Goal: Task Accomplishment & Management: Complete application form

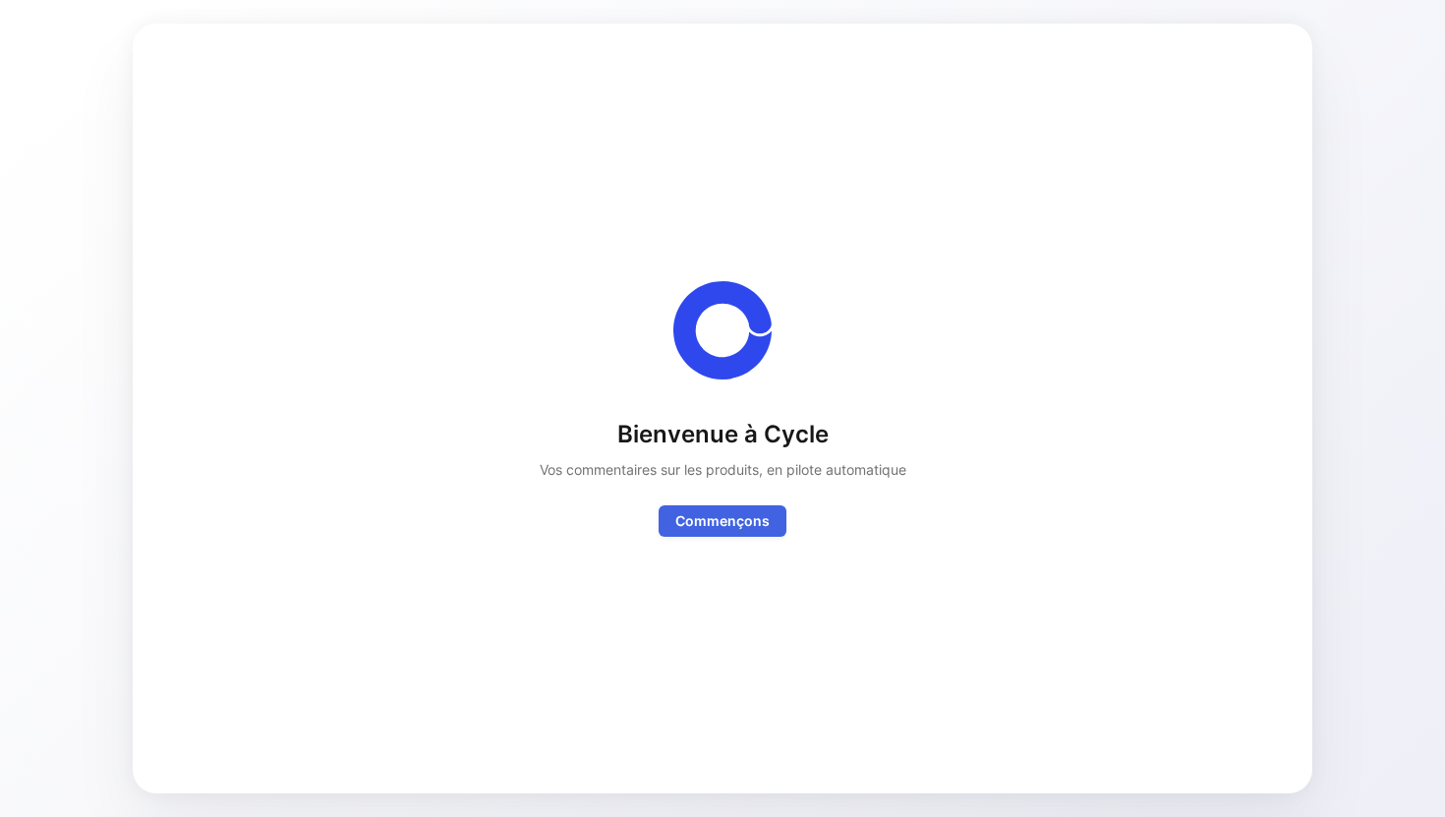
click at [721, 509] on font "Commençons" at bounding box center [722, 521] width 94 height 24
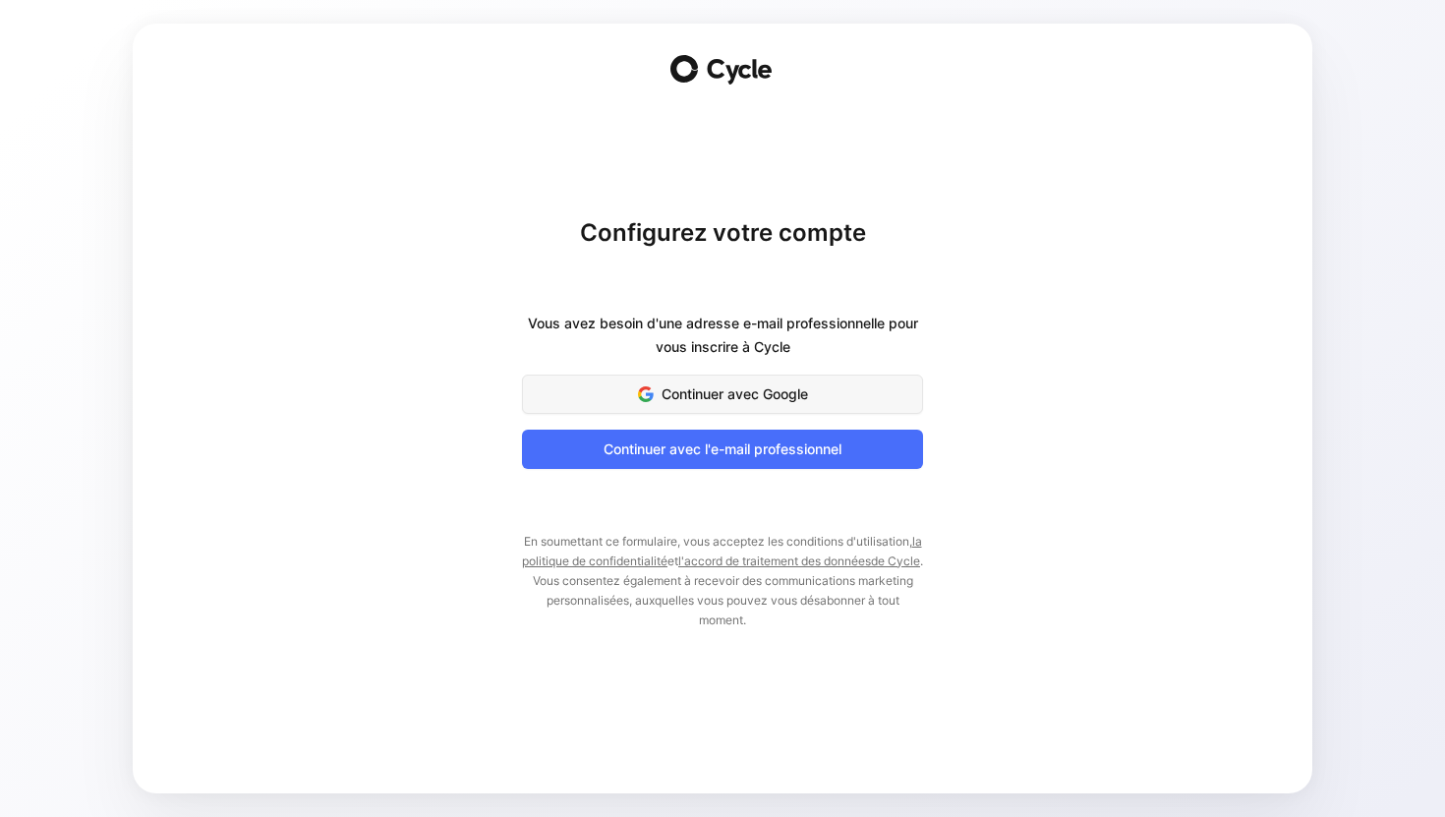
click at [750, 402] on font "Continuer avec Google" at bounding box center [734, 394] width 146 height 24
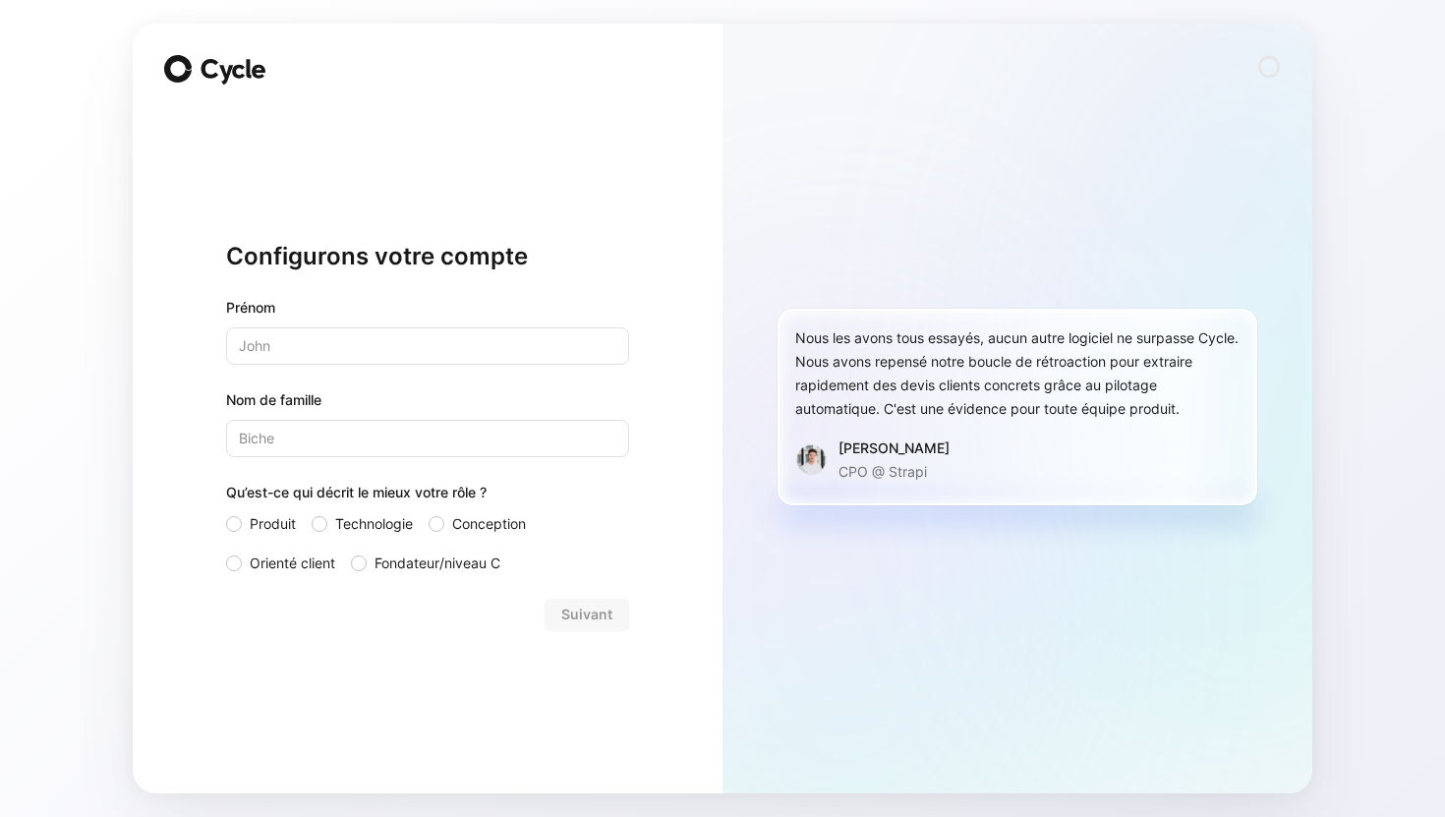
click at [568, 340] on input "text" at bounding box center [427, 345] width 403 height 37
type input "[PERSON_NAME]"
click at [534, 428] on input "Nom de famille" at bounding box center [427, 438] width 403 height 37
type input "Morel"
click at [283, 561] on font "orienté client" at bounding box center [293, 562] width 86 height 17
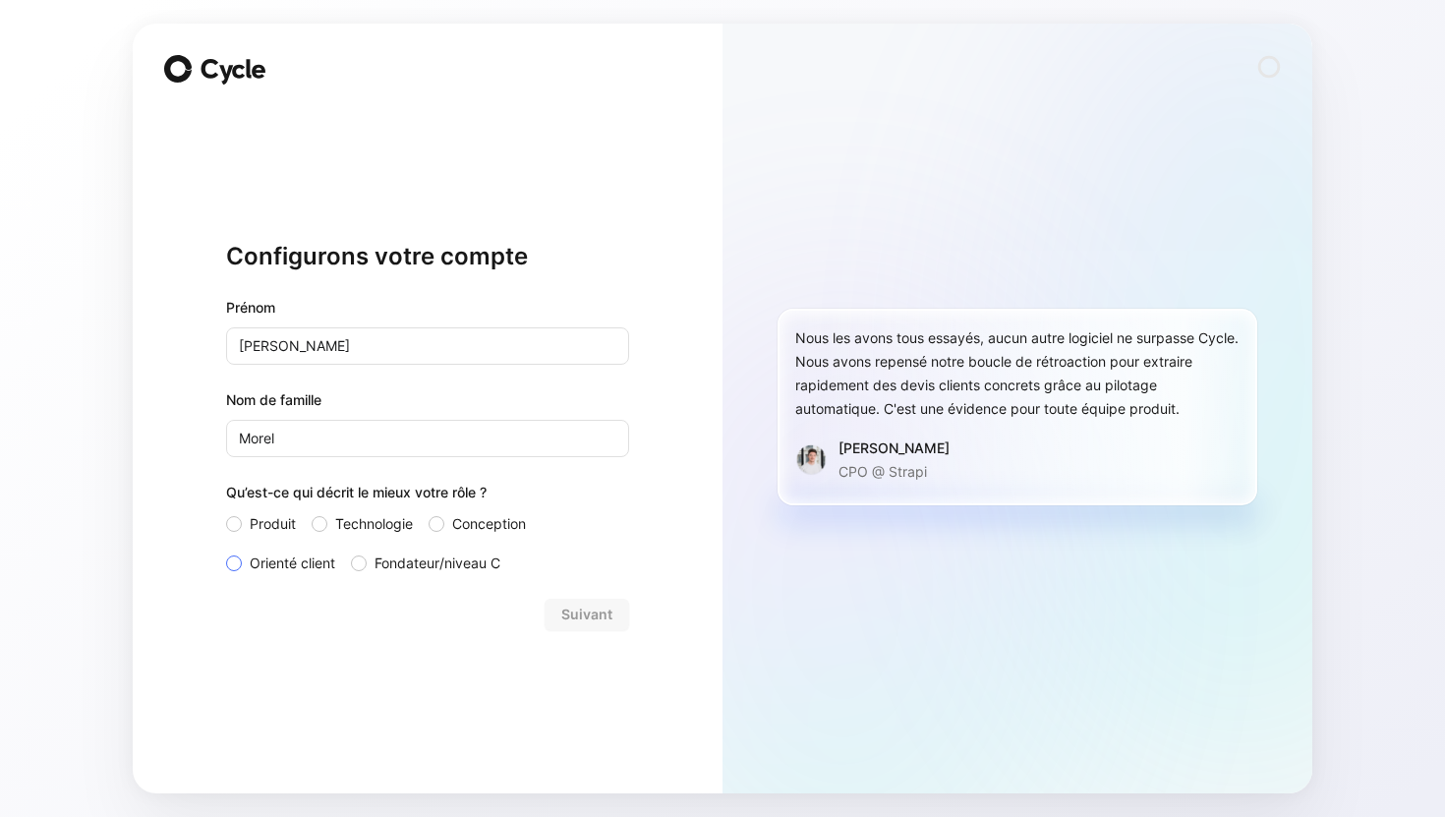
click at [226, 551] on input "orienté client" at bounding box center [226, 551] width 0 height 0
click at [599, 610] on font "Suivant" at bounding box center [586, 613] width 51 height 17
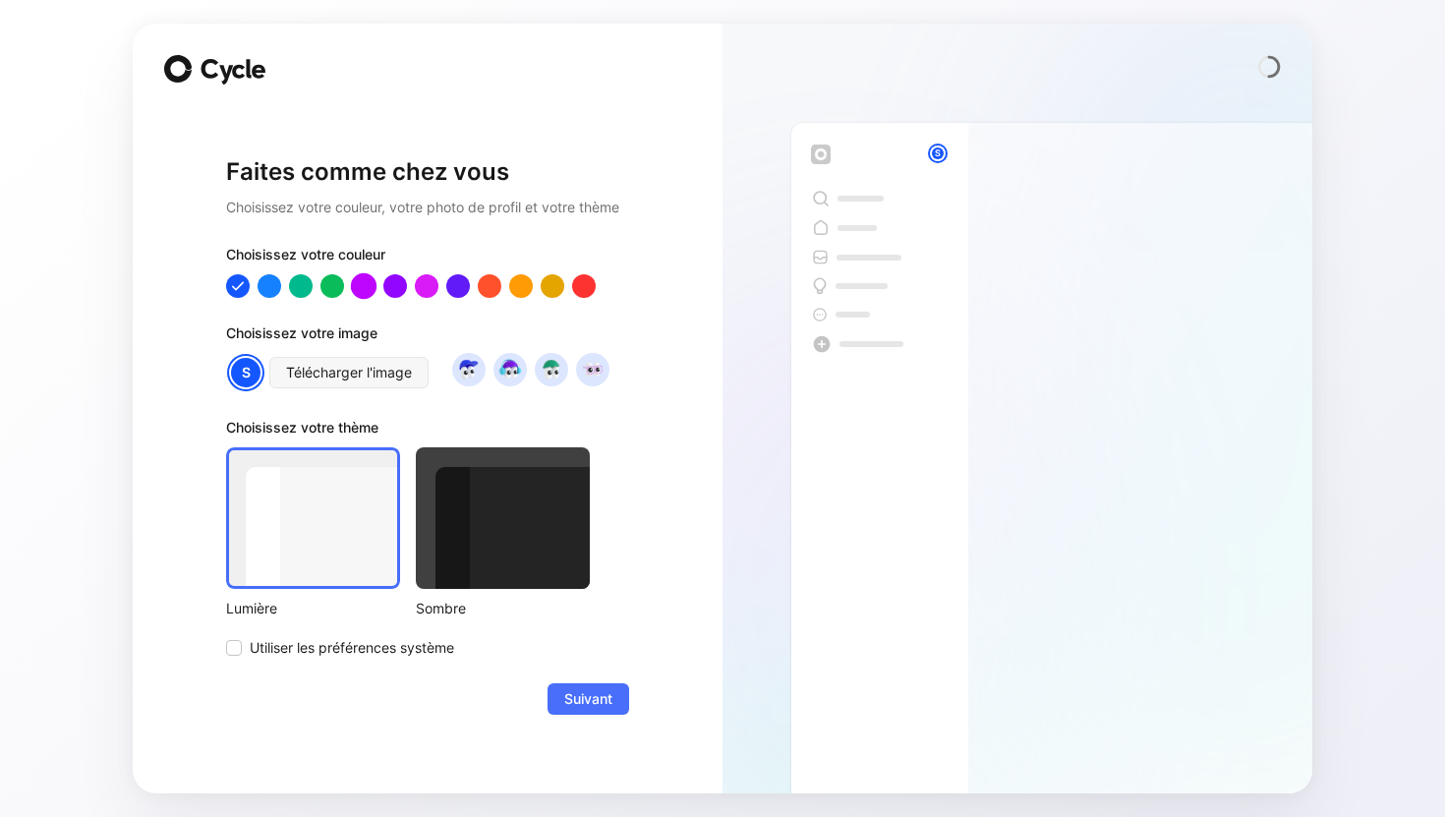
click at [365, 286] on div at bounding box center [364, 285] width 26 height 26
click at [346, 370] on font "Télécharger l'image" at bounding box center [349, 372] width 126 height 17
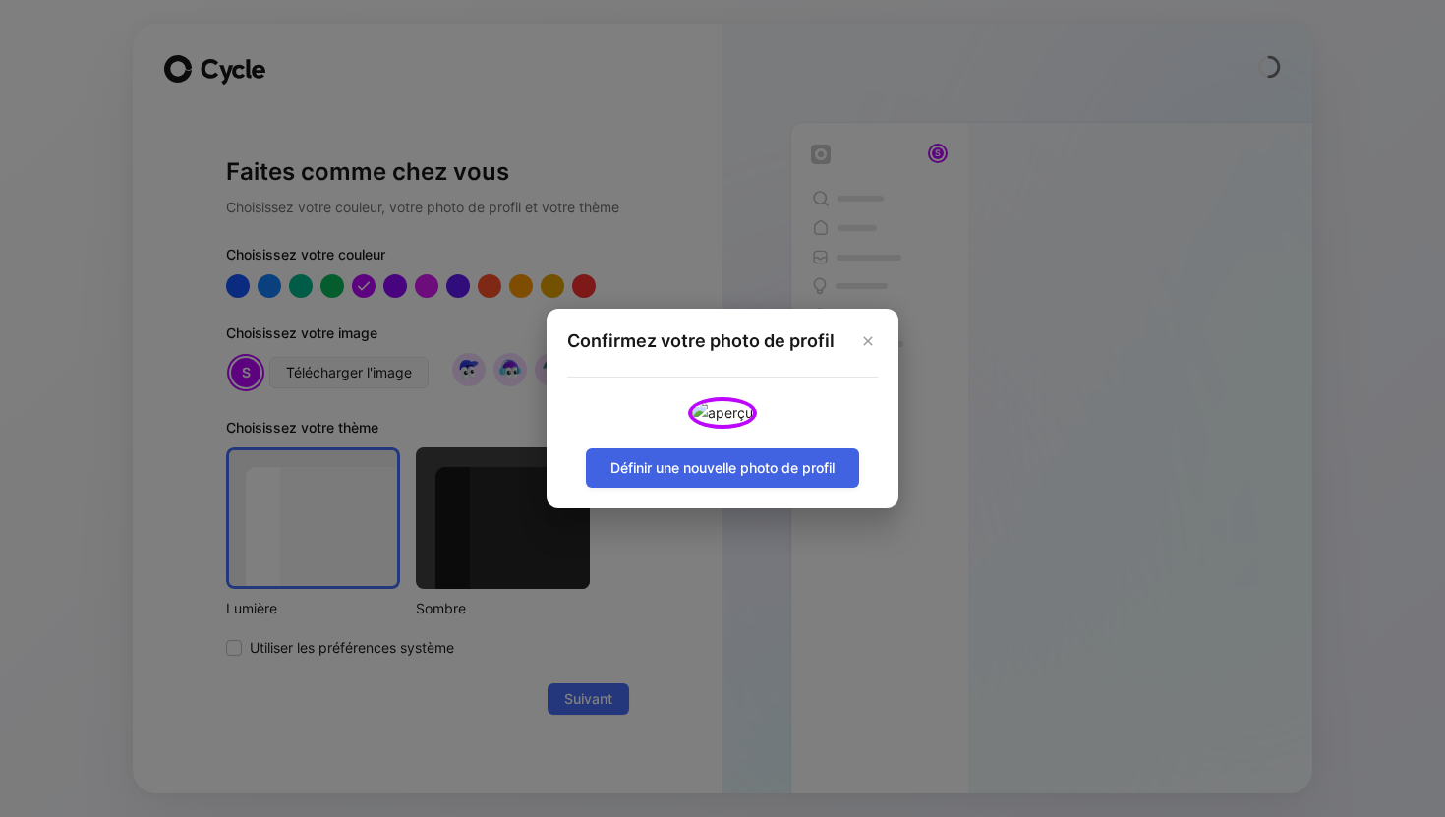
click at [834, 476] on font "Définir une nouvelle photo de profil" at bounding box center [722, 467] width 224 height 17
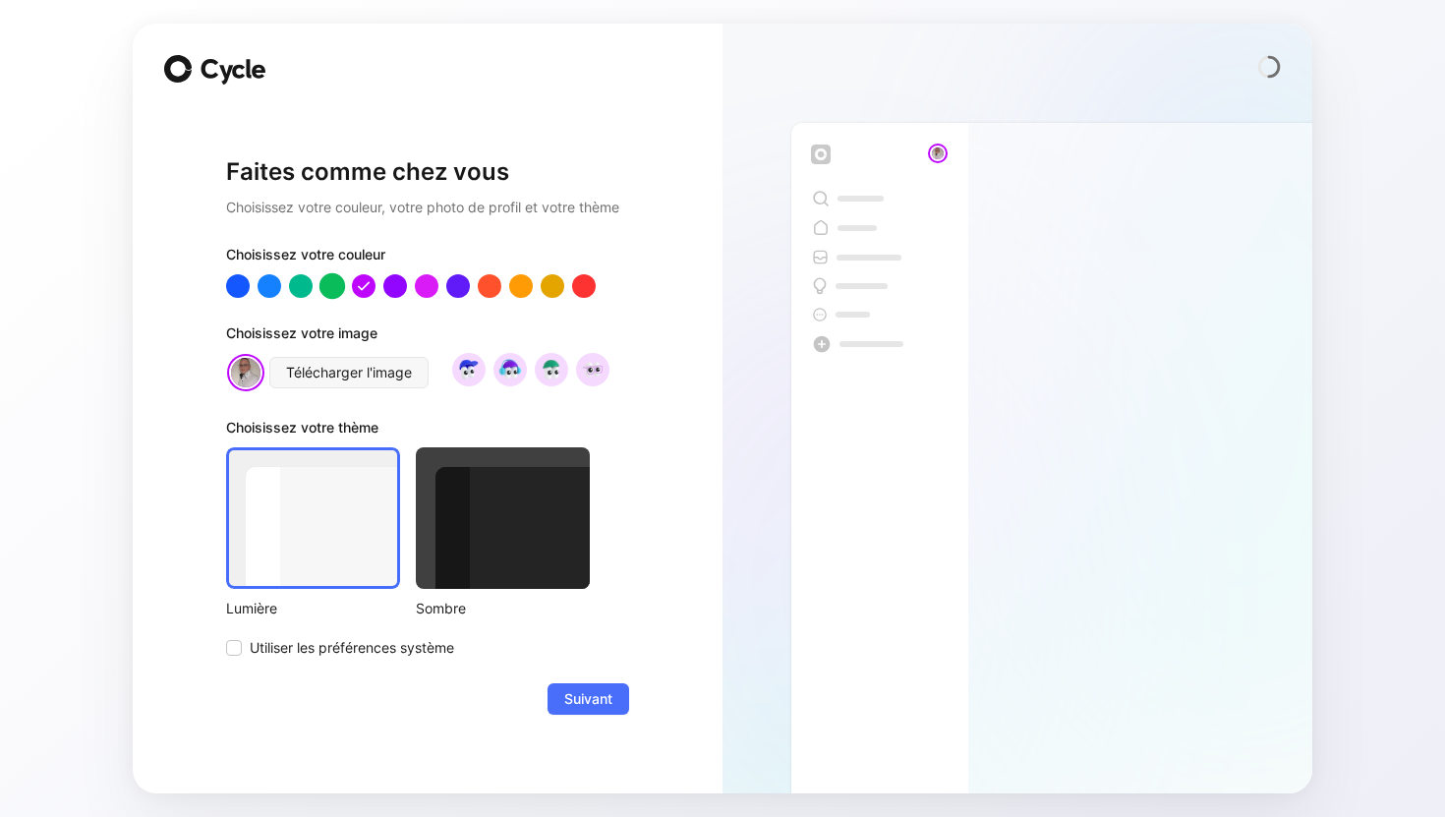
click at [321, 280] on div at bounding box center [332, 285] width 26 height 26
click at [478, 374] on img at bounding box center [468, 369] width 27 height 27
click at [246, 374] on img at bounding box center [245, 372] width 33 height 33
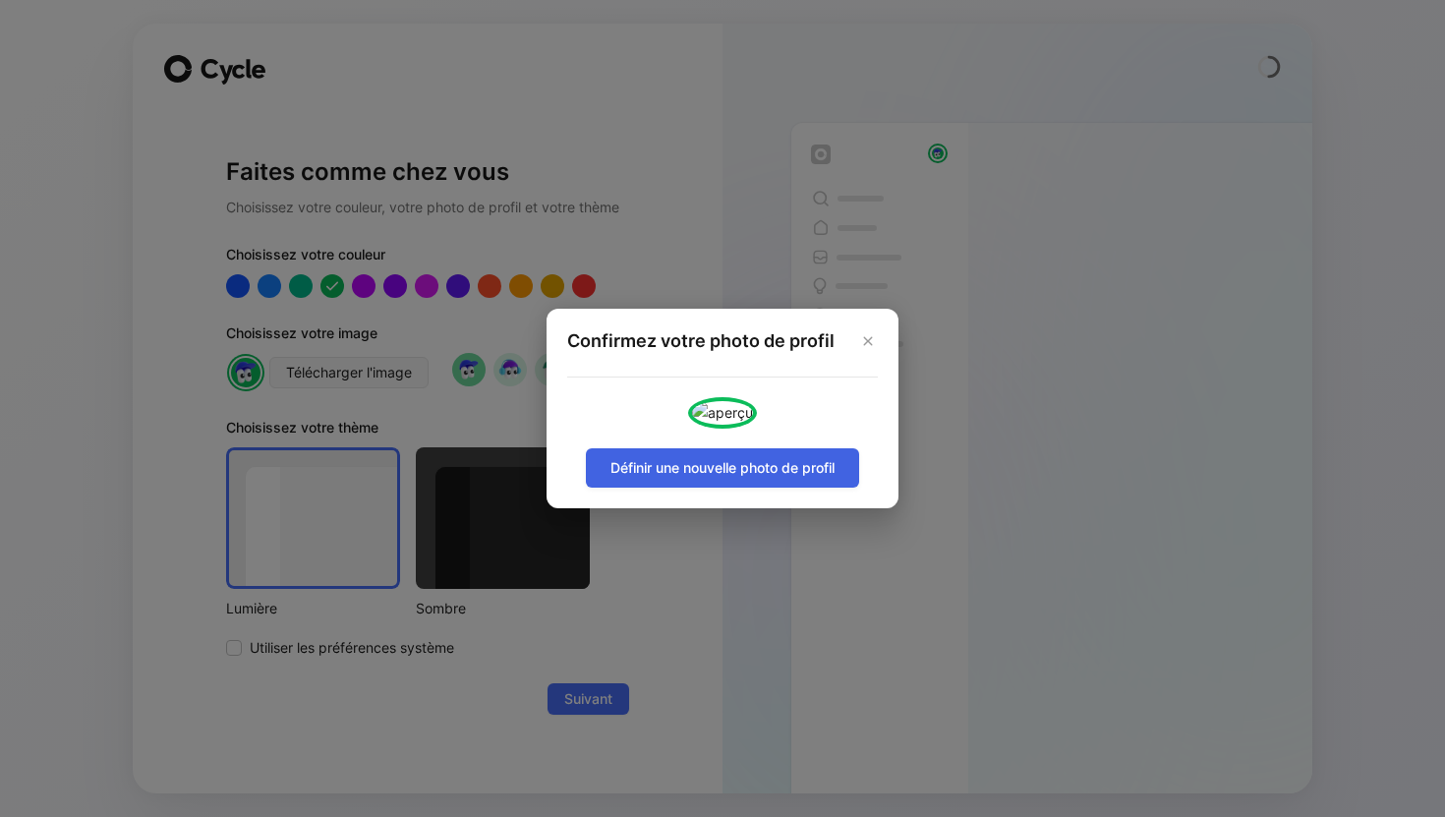
click at [680, 476] on font "Définir une nouvelle photo de profil" at bounding box center [722, 467] width 224 height 17
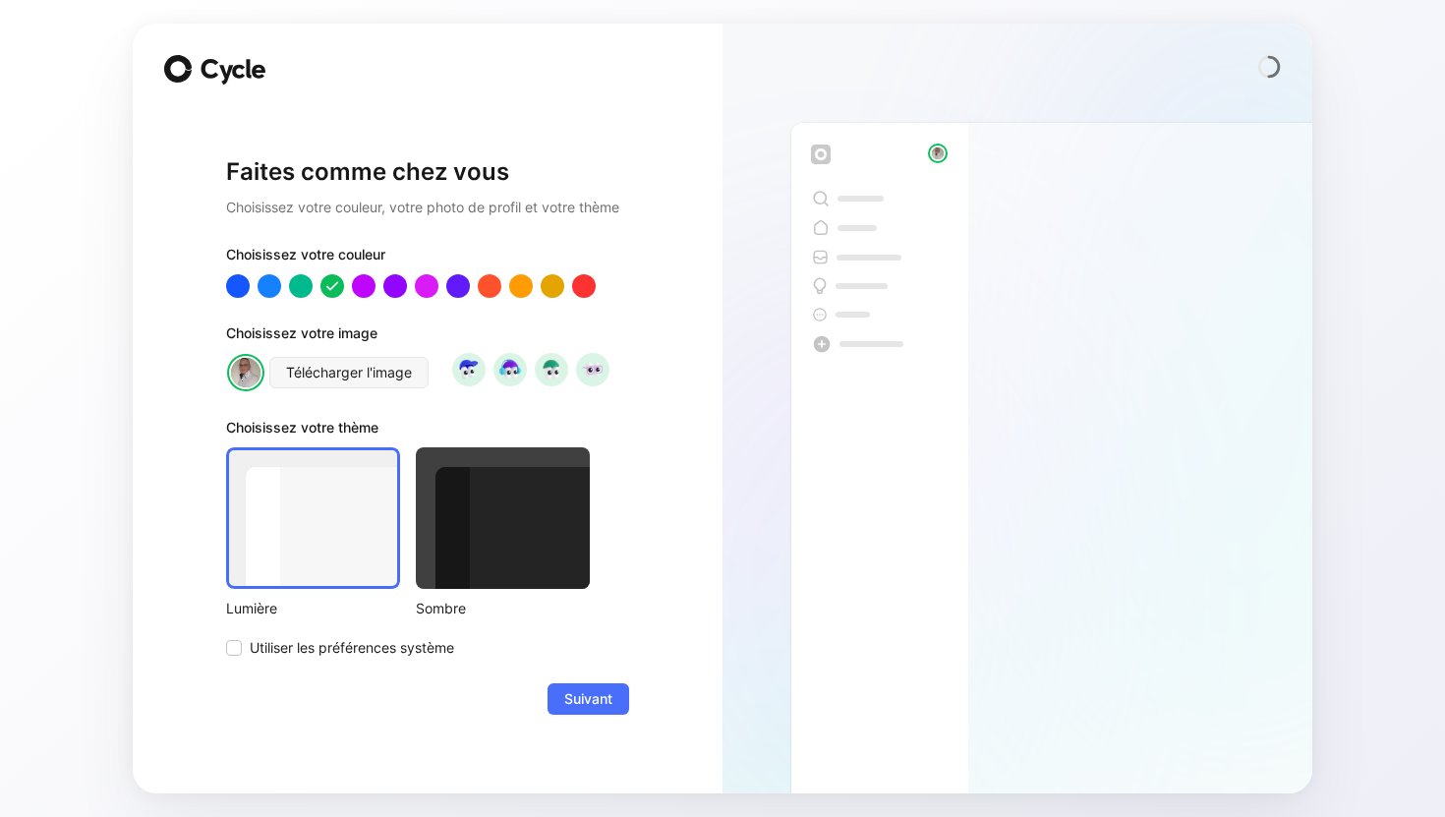
click at [499, 523] on div at bounding box center [503, 518] width 174 height 142
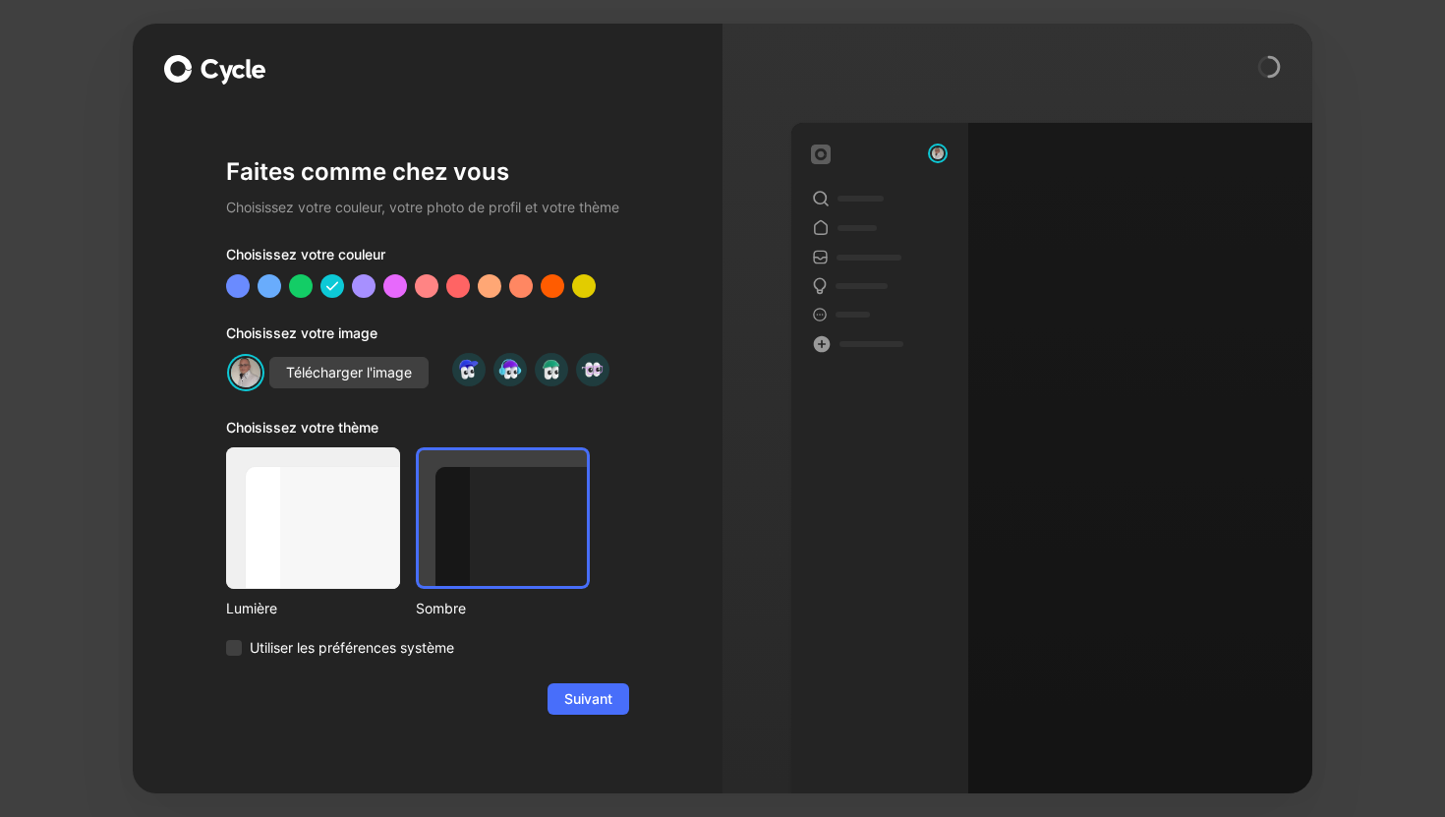
click at [337, 512] on div at bounding box center [313, 518] width 174 height 142
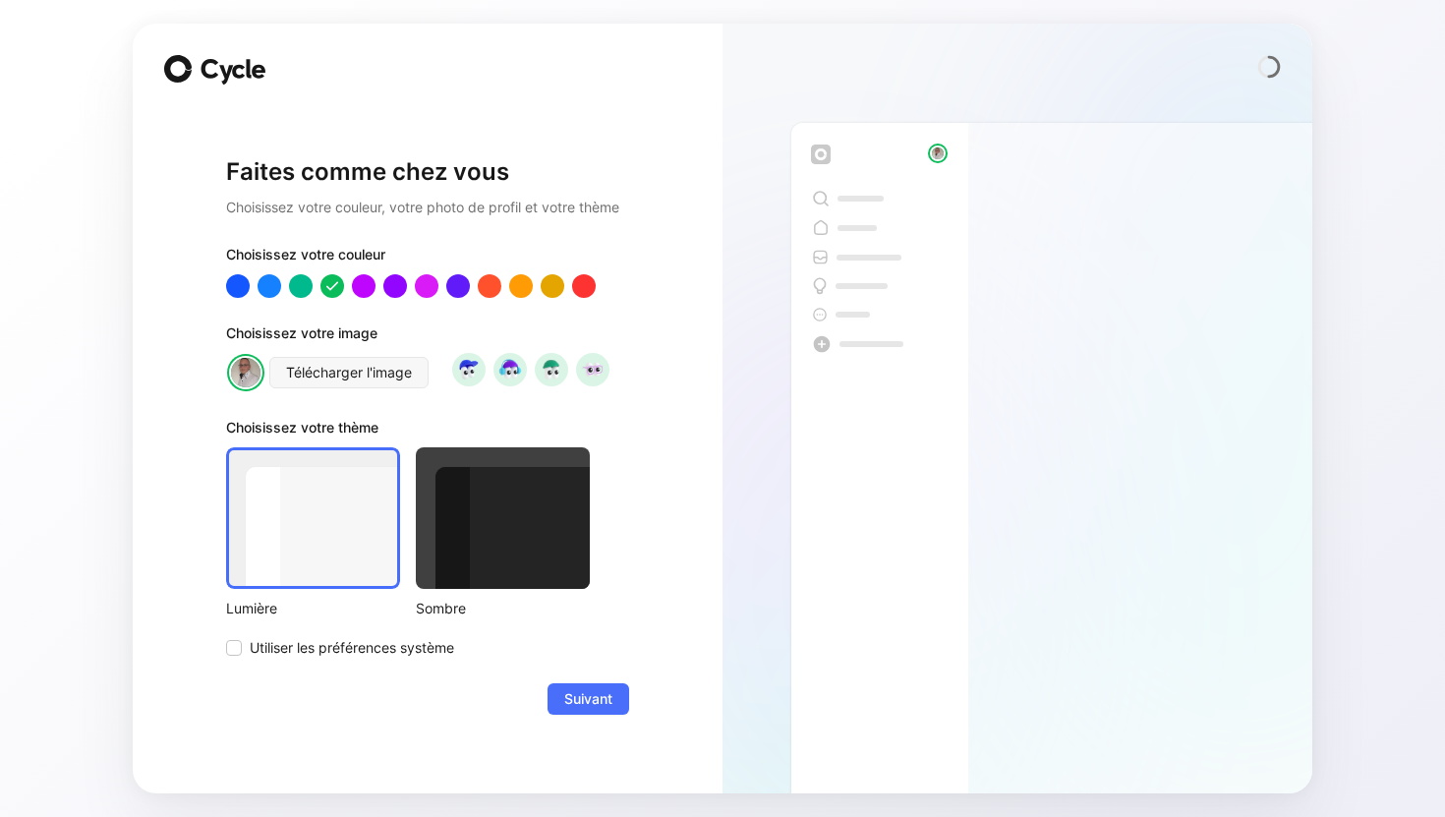
click at [479, 521] on div at bounding box center [503, 518] width 174 height 142
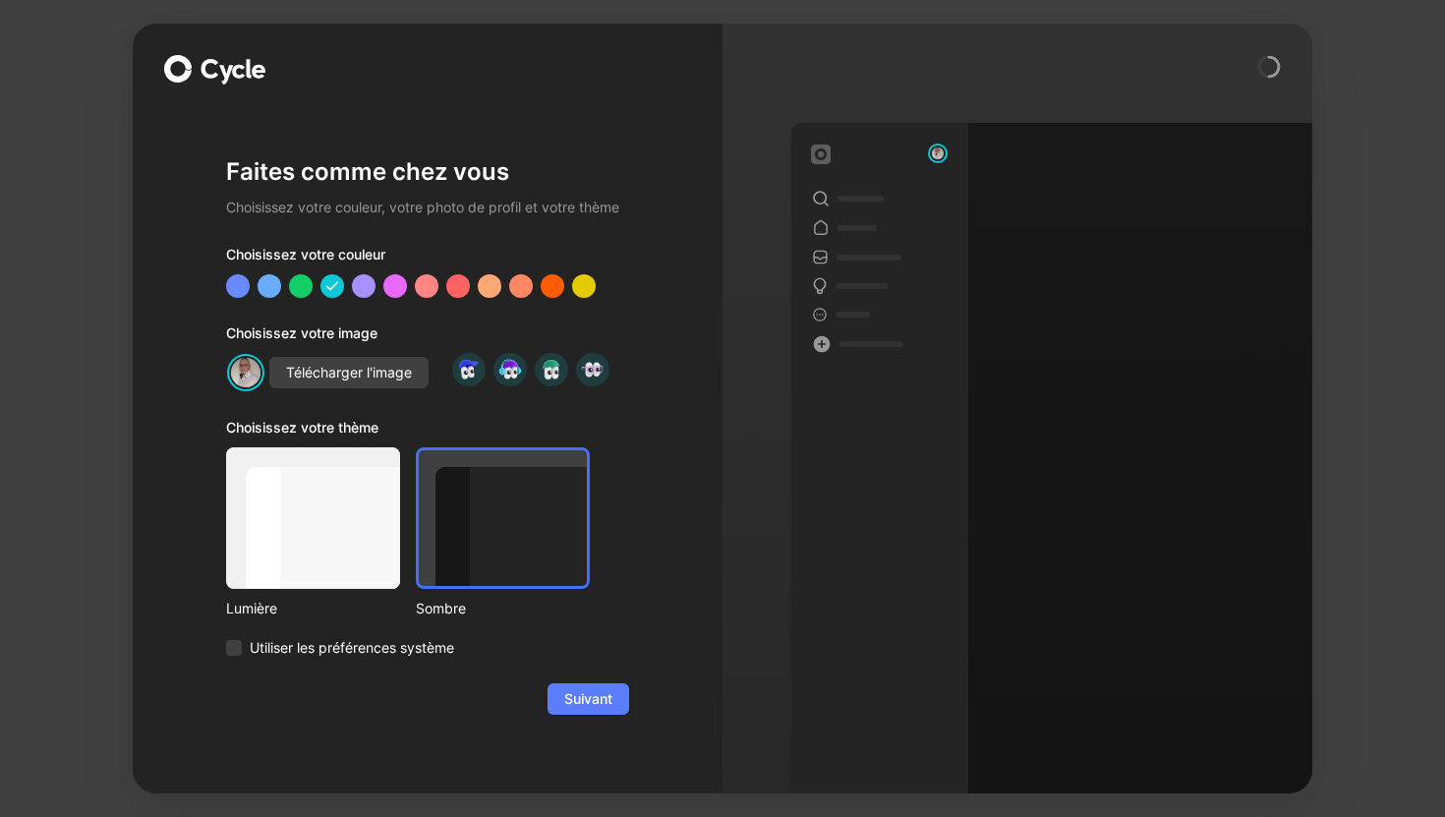
click at [594, 688] on font "Suivant" at bounding box center [588, 699] width 48 height 24
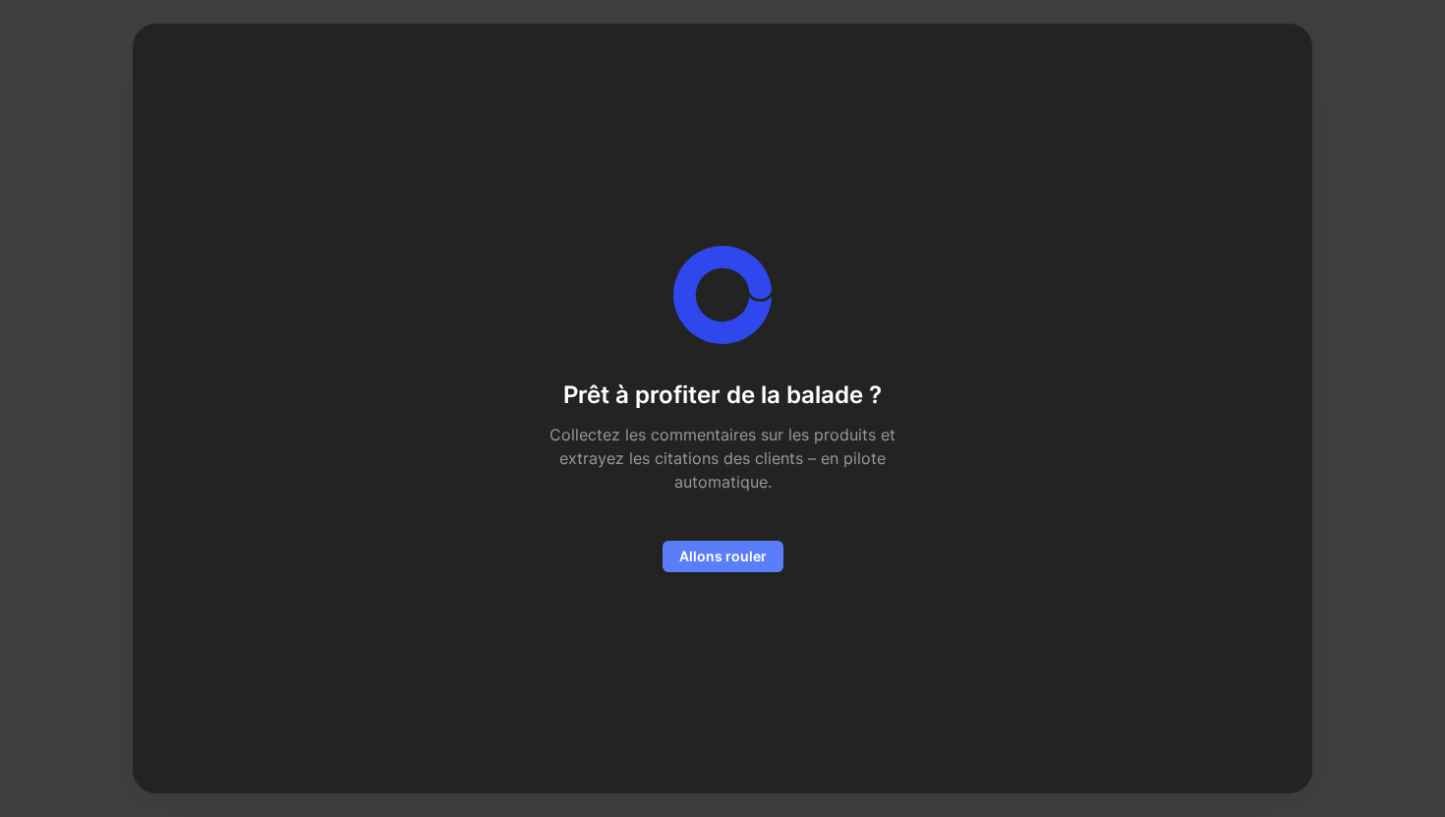
click at [712, 561] on font "Allons rouler" at bounding box center [722, 555] width 87 height 17
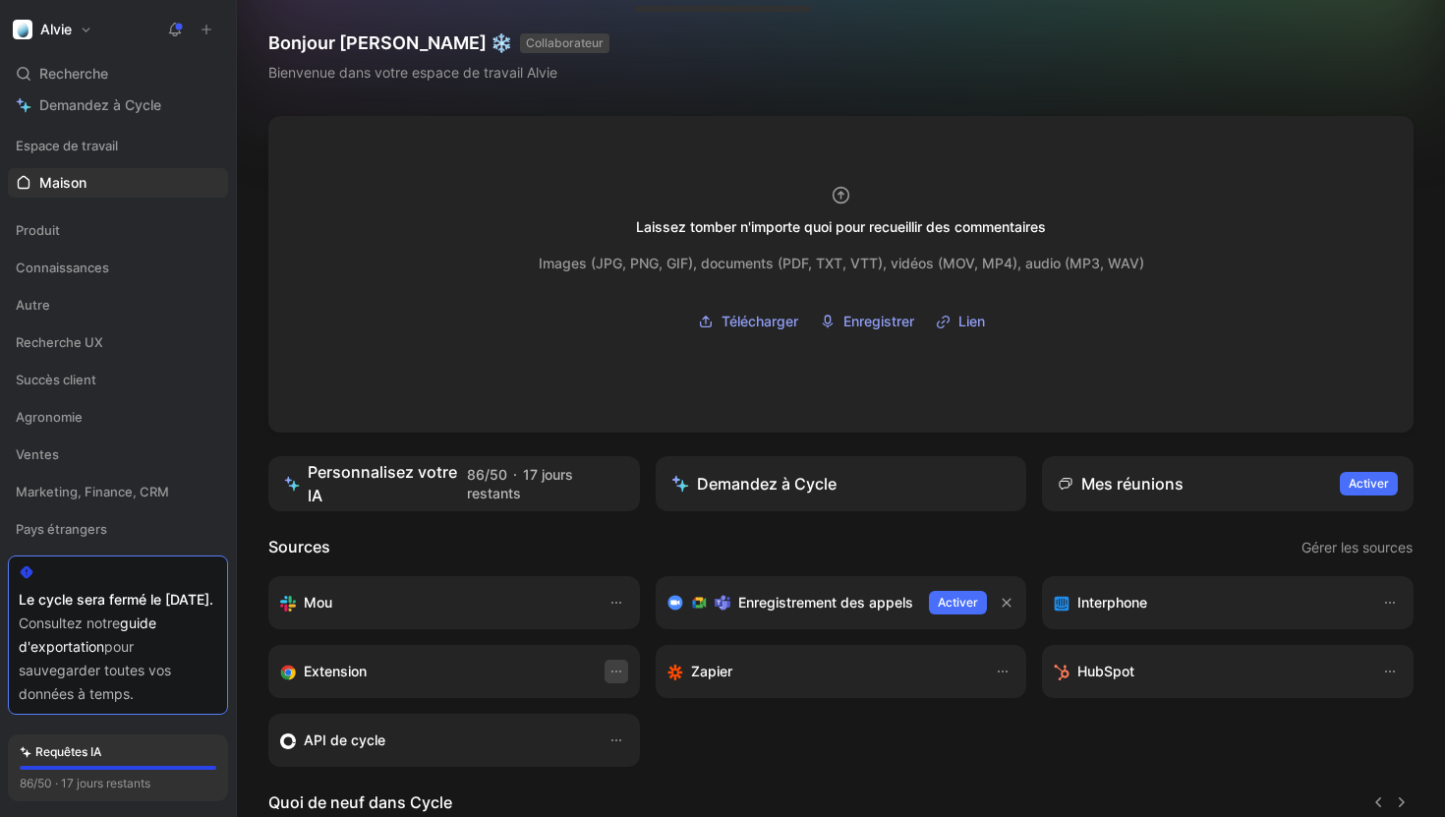
click at [613, 673] on icon "button" at bounding box center [616, 671] width 16 height 16
click at [182, 29] on icon at bounding box center [175, 30] width 16 height 16
